Goal: Check status: Check status

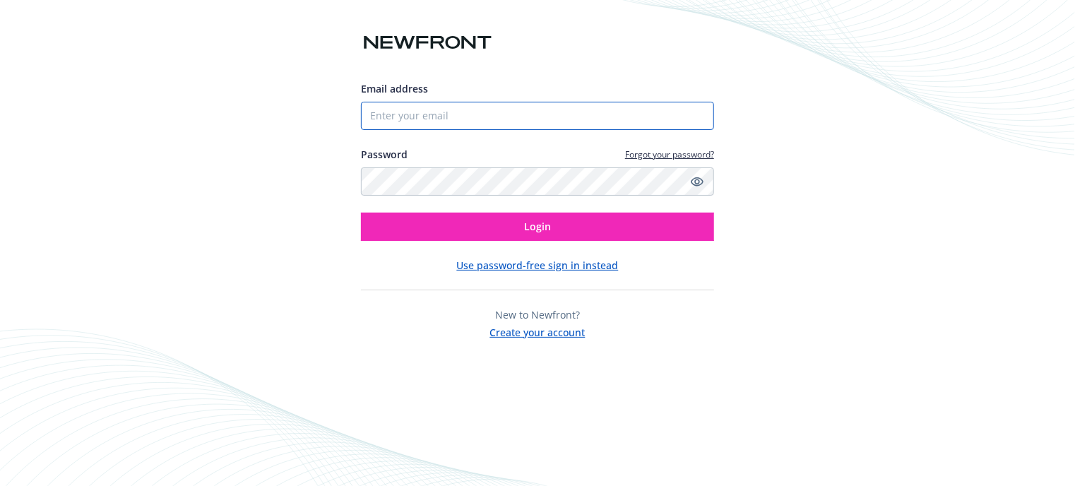
click at [446, 122] on input "Email address" at bounding box center [537, 116] width 353 height 28
type input "[PERSON_NAME][EMAIL_ADDRESS][PERSON_NAME][DOMAIN_NAME]"
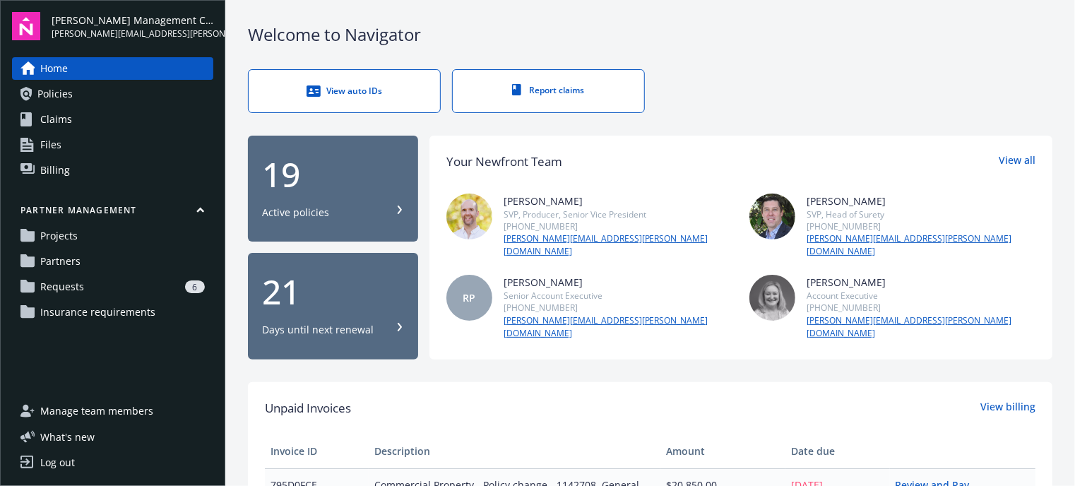
click at [731, 107] on div "View auto IDs Report claims" at bounding box center [650, 91] width 805 height 44
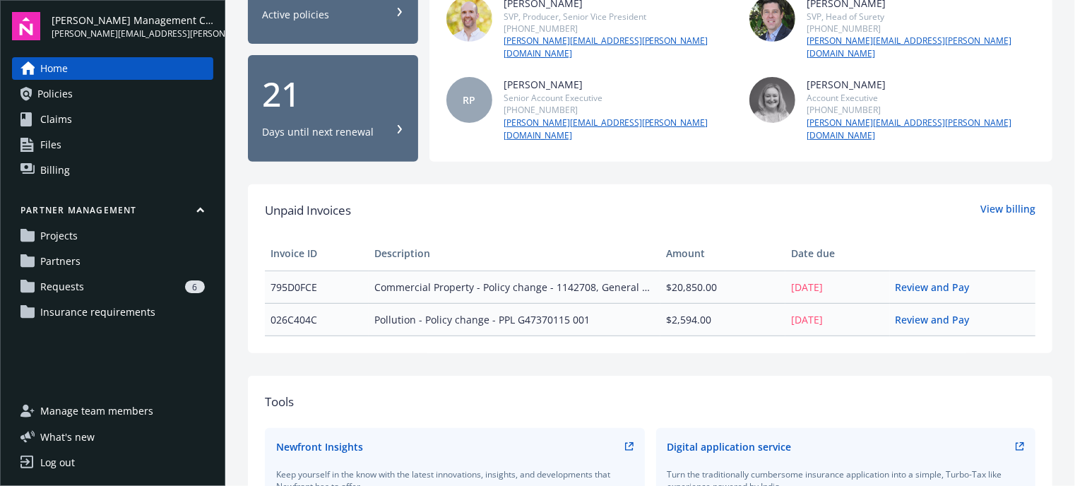
scroll to position [226, 0]
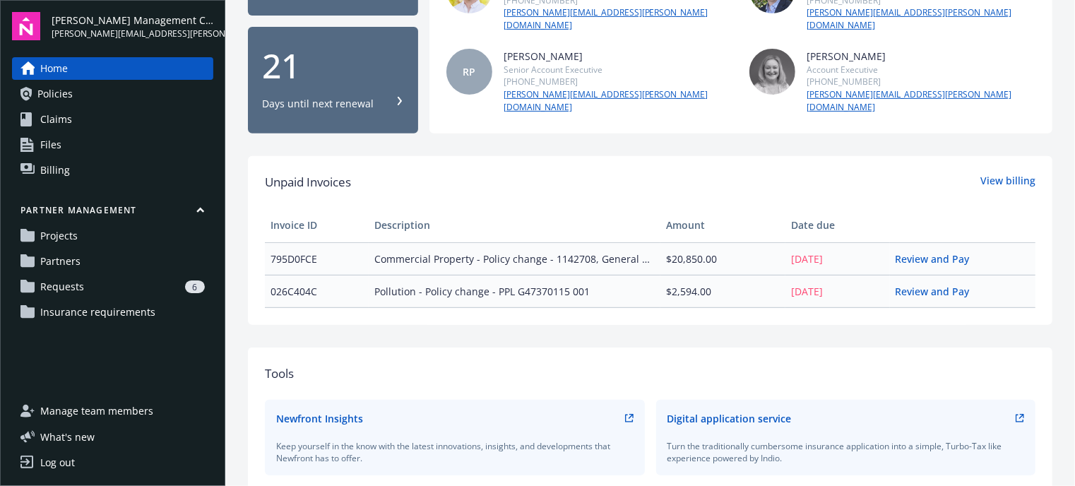
click at [534, 125] on div "Welcome to Navigator View auto IDs Report claims 19 Active policies 21 Days unt…" at bounding box center [650, 208] width 850 height 868
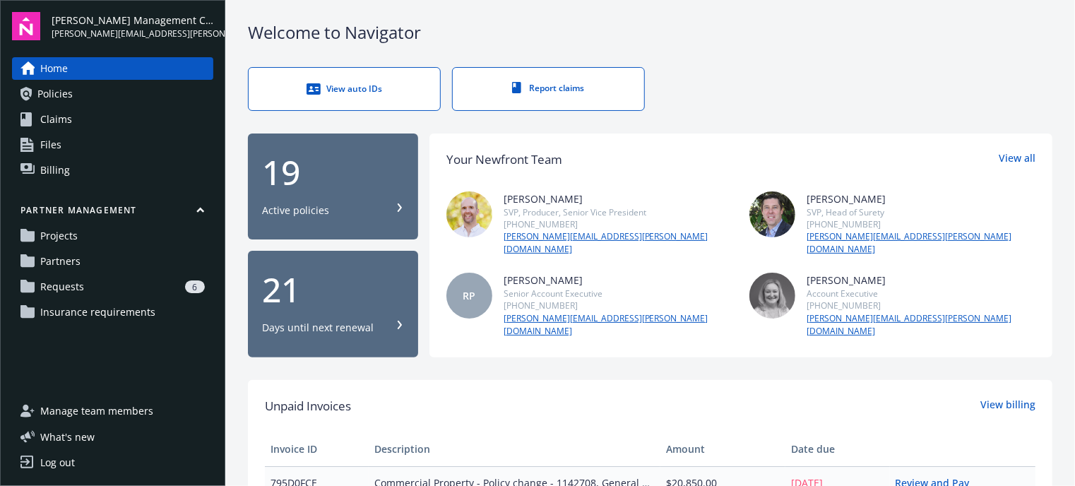
scroll to position [0, 0]
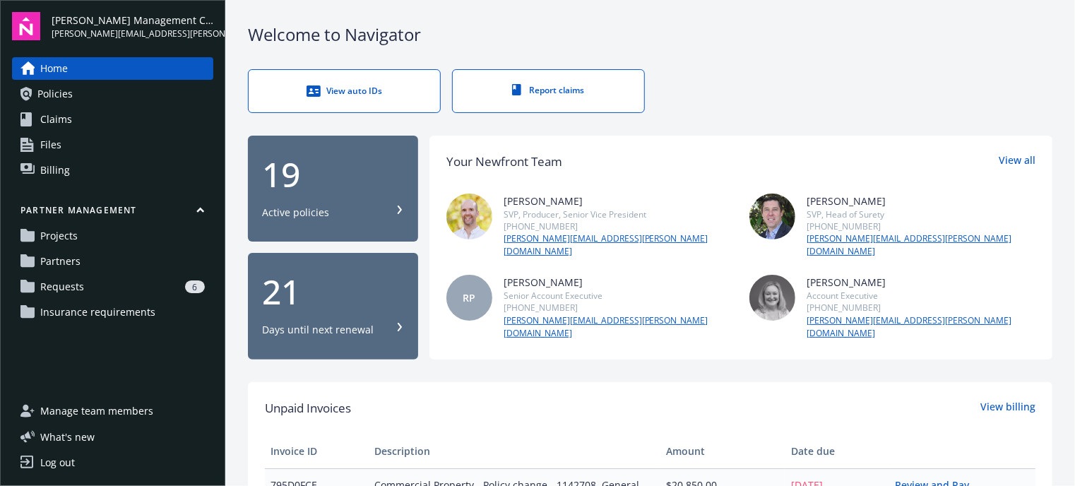
click at [109, 310] on span "Insurance requirements" at bounding box center [97, 312] width 115 height 23
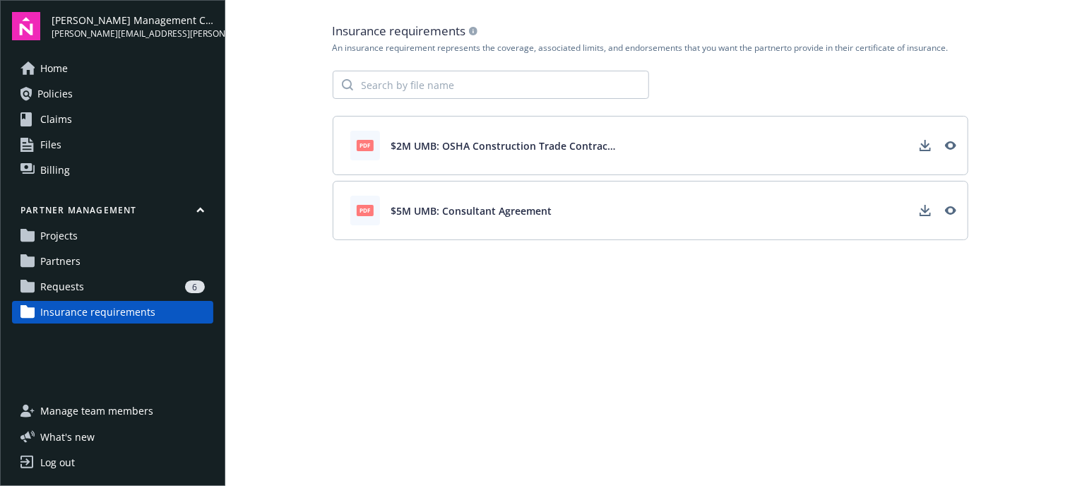
click at [489, 153] on div "pdf $2M UMB: OSHA Construction Trade Contractors Agreement" at bounding box center [483, 146] width 267 height 30
click at [91, 290] on div "6" at bounding box center [147, 286] width 115 height 13
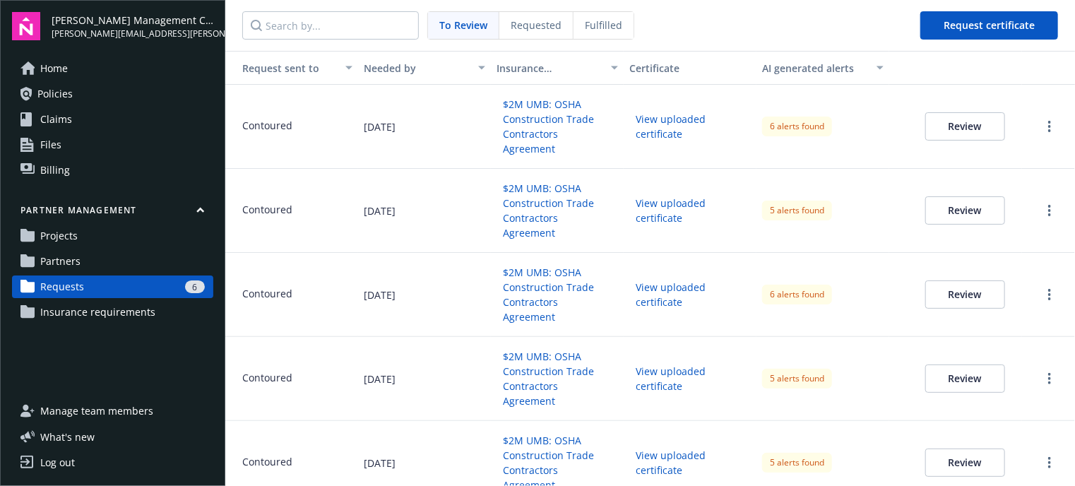
click at [949, 131] on button "Review" at bounding box center [965, 126] width 80 height 28
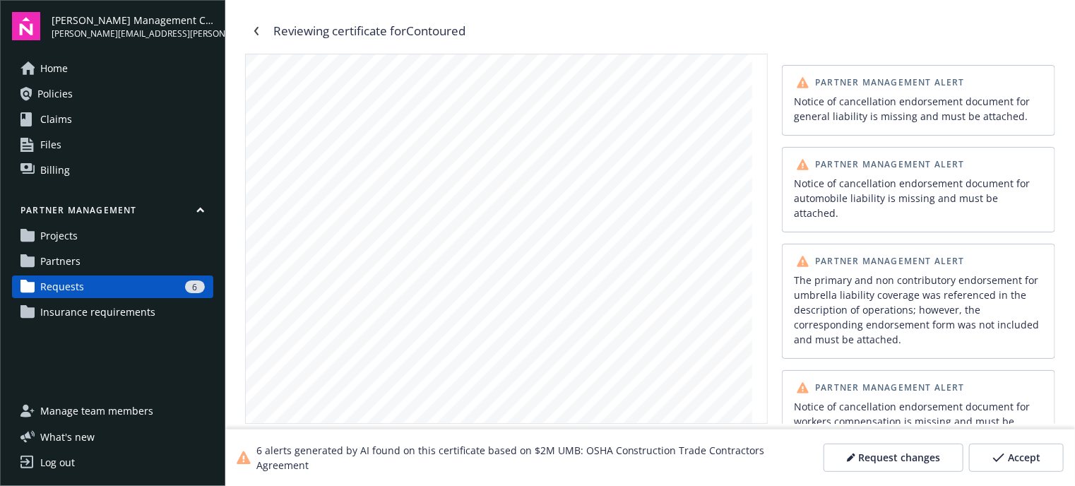
scroll to position [170, 0]
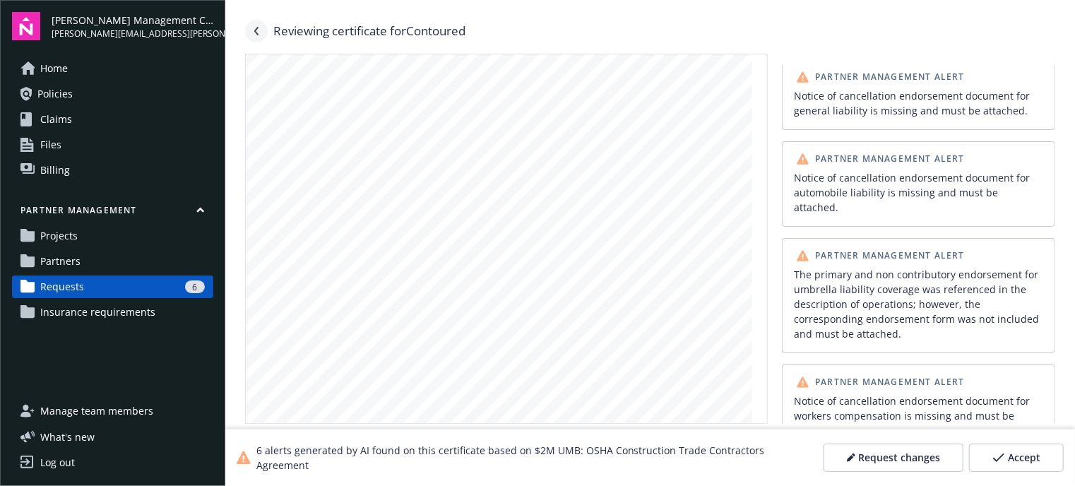
click at [256, 33] on icon "Navigate back" at bounding box center [256, 31] width 8 height 8
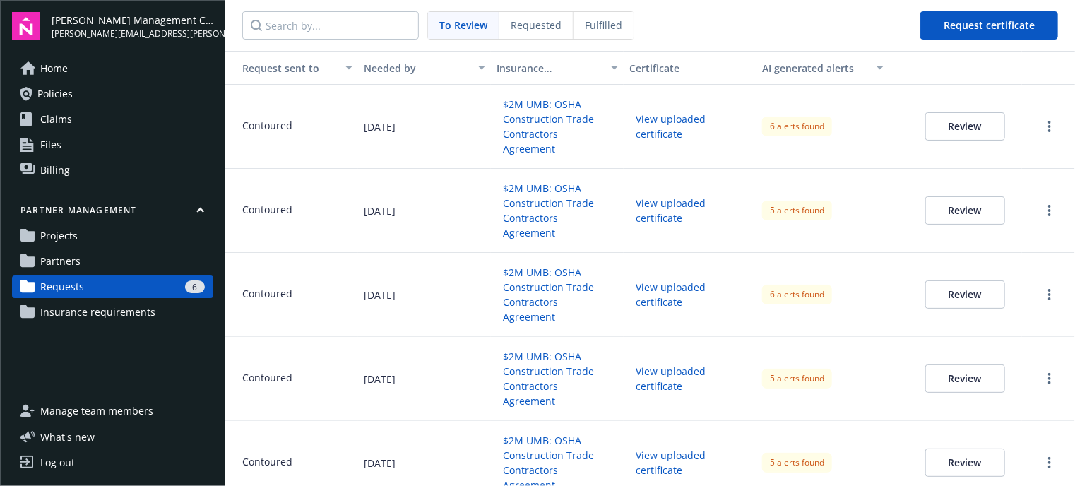
click at [76, 259] on span "Partners" at bounding box center [60, 261] width 40 height 23
